Goal: Navigation & Orientation: Find specific page/section

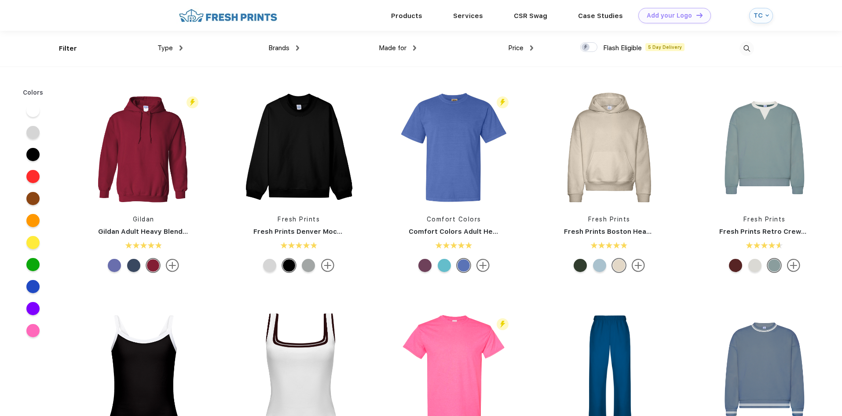
click at [399, 48] on span "Made for" at bounding box center [393, 48] width 28 height 8
click at [416, 48] on img at bounding box center [414, 47] width 3 height 5
click at [181, 48] on img at bounding box center [180, 47] width 3 height 5
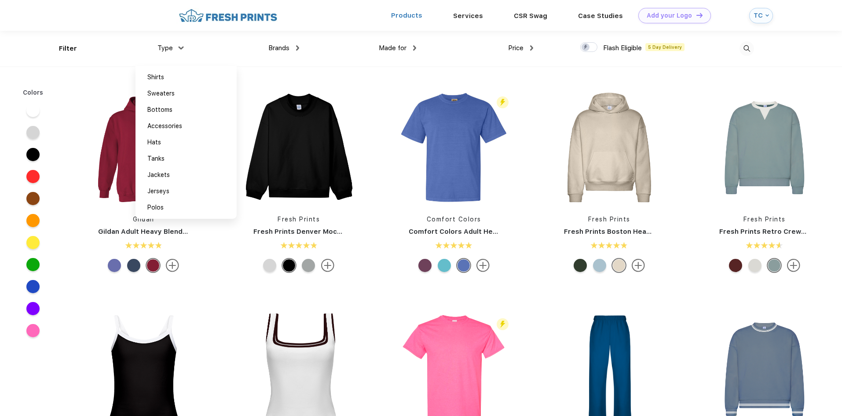
click at [422, 15] on link "Products" at bounding box center [406, 15] width 31 height 8
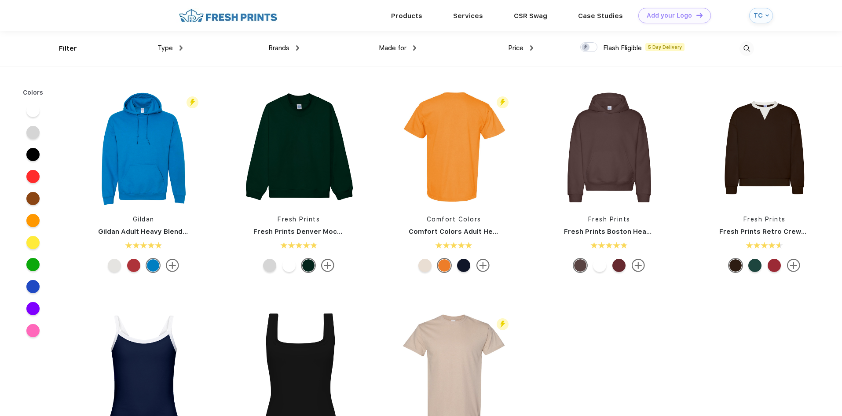
scroll to position [0, 0]
click at [678, 17] on div "Design Tool" at bounding box center [668, 14] width 37 height 7
click at [756, 20] on div "TC" at bounding box center [761, 15] width 24 height 15
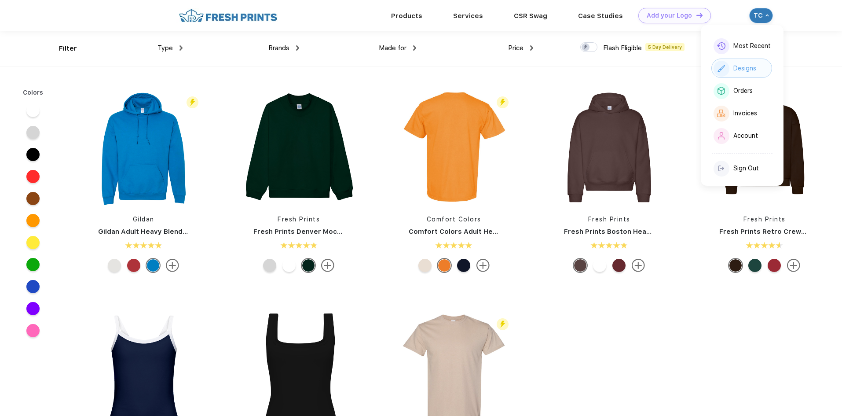
click at [750, 70] on div "Designs" at bounding box center [744, 68] width 23 height 7
